Goal: Task Accomplishment & Management: Manage account settings

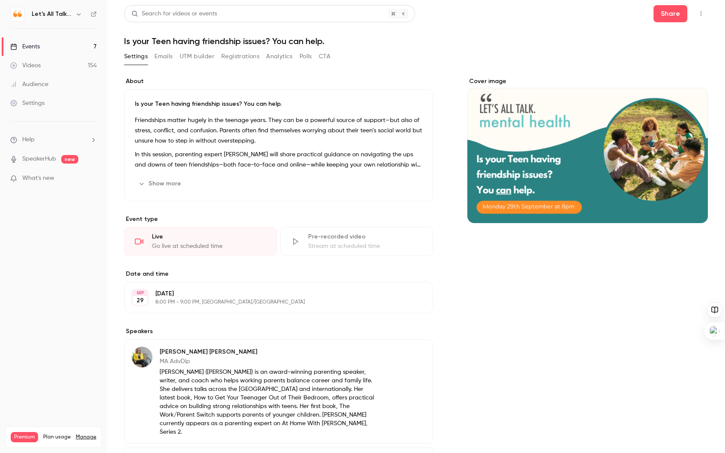
click at [41, 85] on div "Audience" at bounding box center [29, 84] width 38 height 9
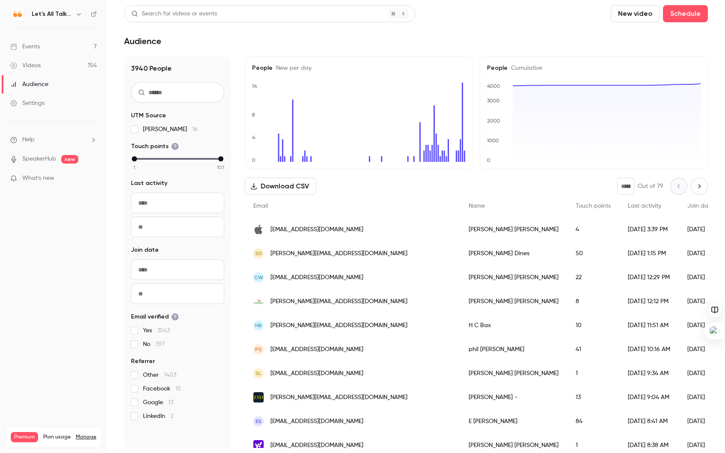
click at [188, 91] on input "text" at bounding box center [177, 92] width 93 height 21
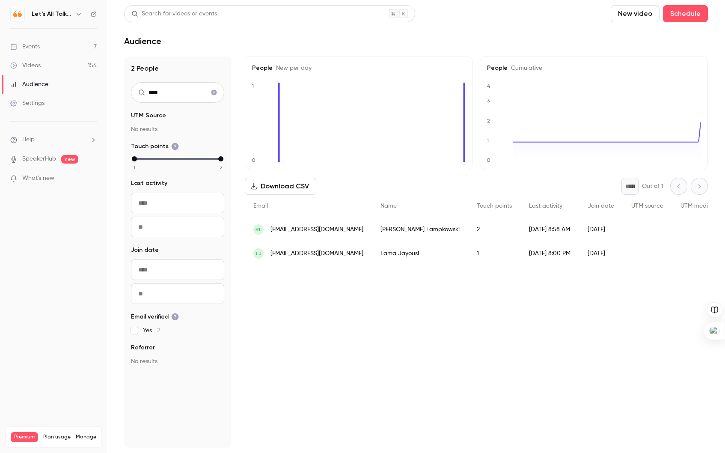
type input "****"
click at [388, 228] on div "[PERSON_NAME]" at bounding box center [420, 229] width 96 height 24
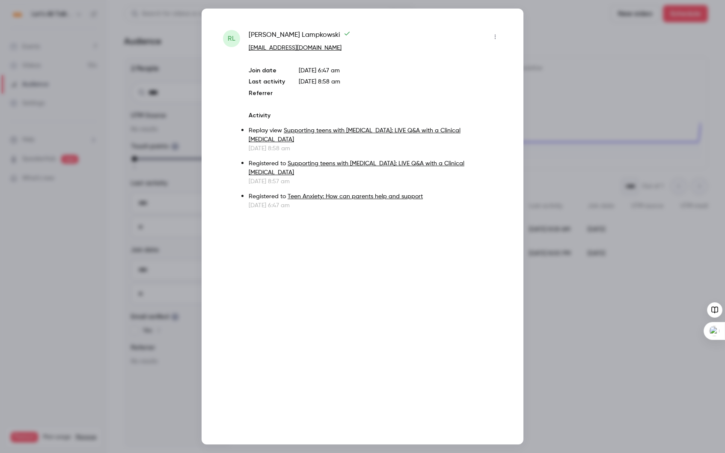
click at [650, 377] on div at bounding box center [362, 226] width 725 height 453
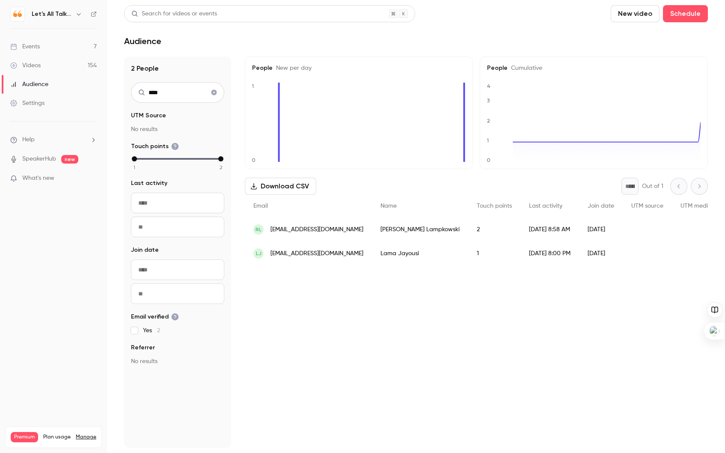
click at [36, 80] on div "Audience" at bounding box center [29, 84] width 38 height 9
click at [43, 84] on div "Audience" at bounding box center [29, 84] width 38 height 9
click at [213, 89] on icon "Clear search" at bounding box center [214, 92] width 7 height 6
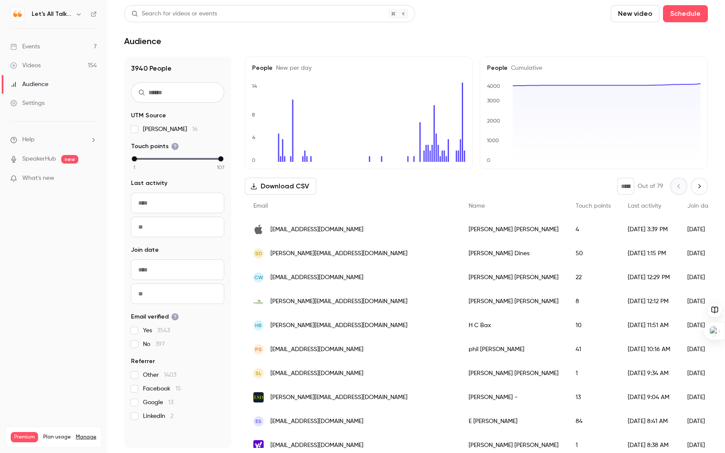
click at [151, 87] on input "text" at bounding box center [177, 92] width 93 height 21
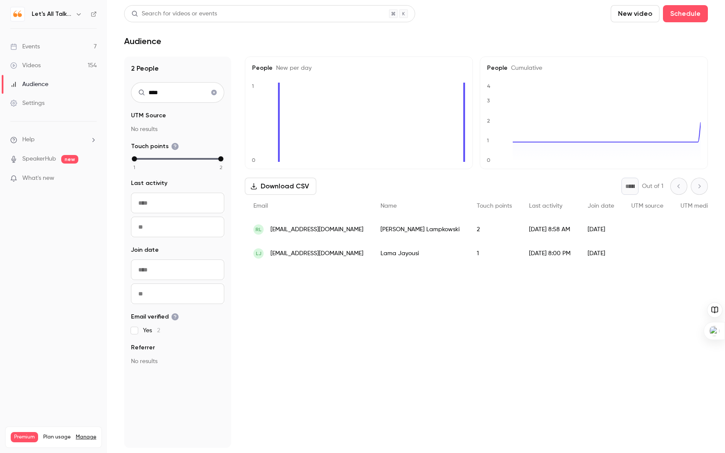
type input "****"
click at [327, 230] on span "[EMAIL_ADDRESS][DOMAIN_NAME]" at bounding box center [316, 229] width 93 height 9
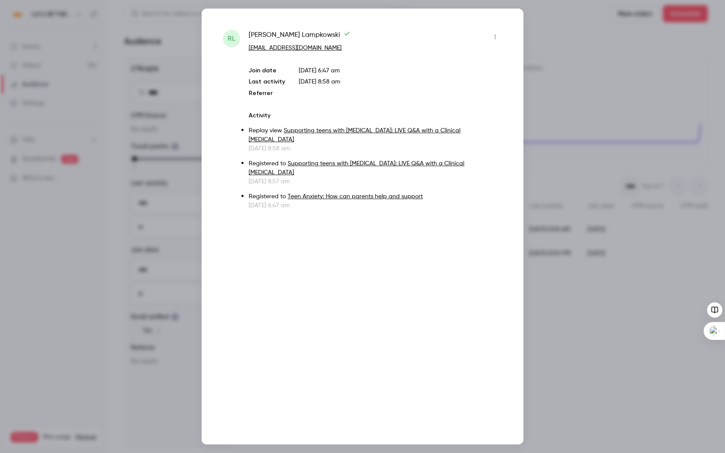
click at [634, 91] on div at bounding box center [362, 226] width 725 height 453
